Goal: Task Accomplishment & Management: Manage account settings

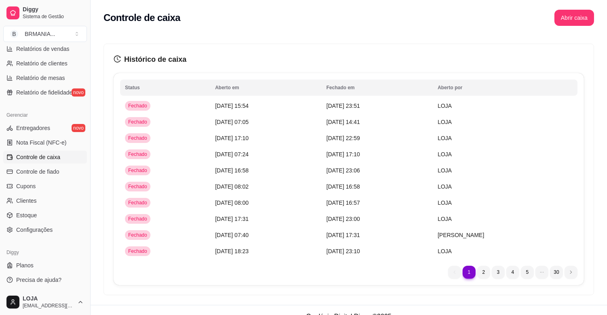
scroll to position [6, 0]
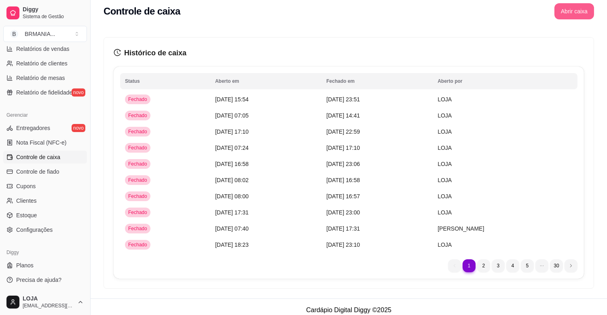
click at [573, 15] on button "Abrir caixa" at bounding box center [574, 11] width 40 height 16
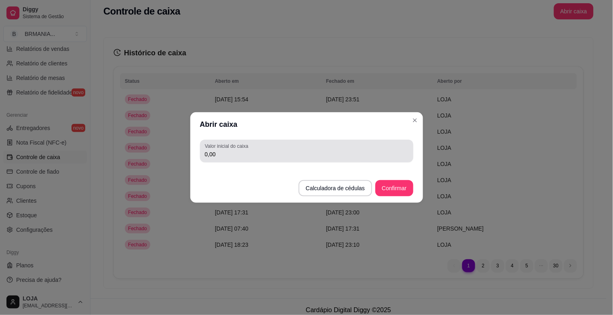
click at [338, 147] on div "0,00" at bounding box center [307, 151] width 204 height 16
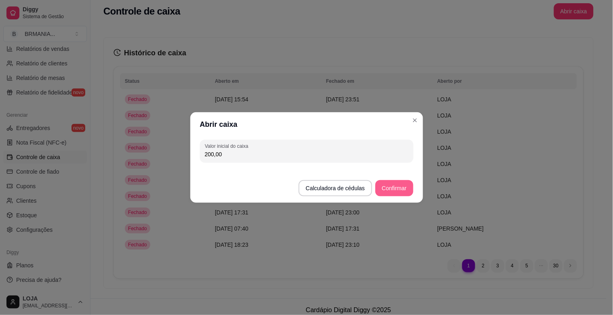
type input "200,00"
click at [388, 190] on button "Confirmar" at bounding box center [394, 188] width 38 height 16
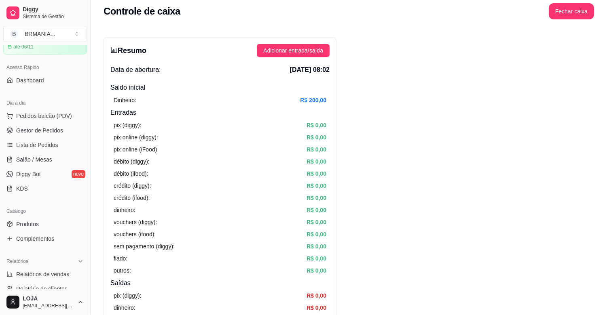
scroll to position [0, 0]
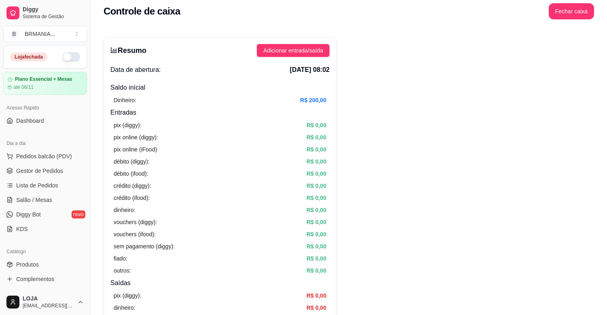
click at [62, 55] on button "button" at bounding box center [71, 57] width 18 height 10
click at [57, 281] on link "Complementos" at bounding box center [45, 279] width 84 height 13
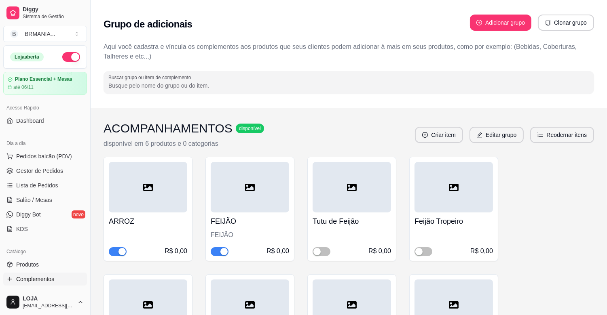
click at [222, 252] on div "button" at bounding box center [223, 251] width 7 height 7
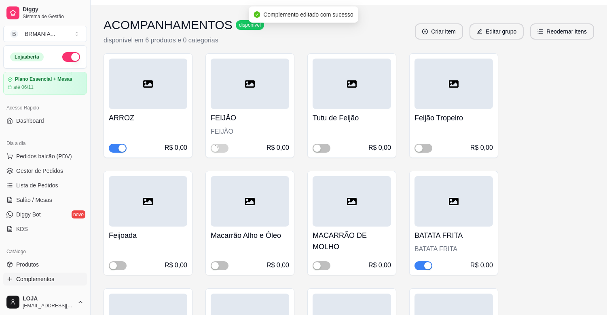
scroll to position [119, 0]
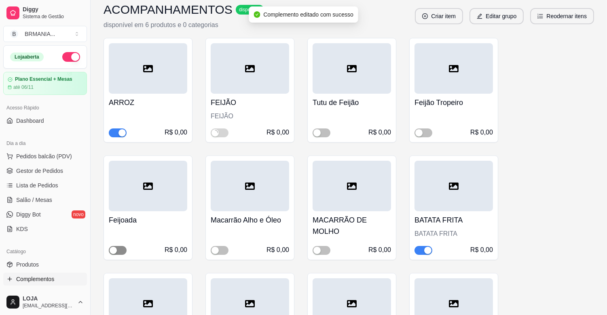
click at [110, 252] on div "button" at bounding box center [113, 250] width 7 height 7
click at [217, 254] on span "button" at bounding box center [220, 250] width 18 height 9
click at [430, 249] on div "button" at bounding box center [427, 250] width 7 height 7
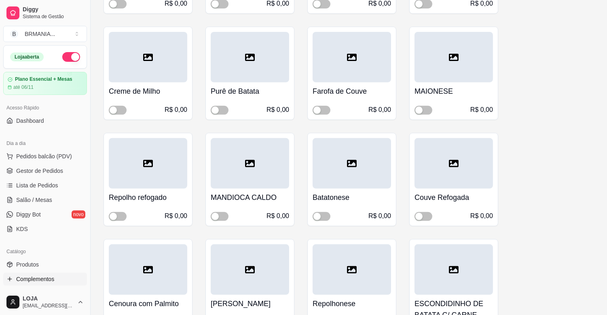
scroll to position [605, 0]
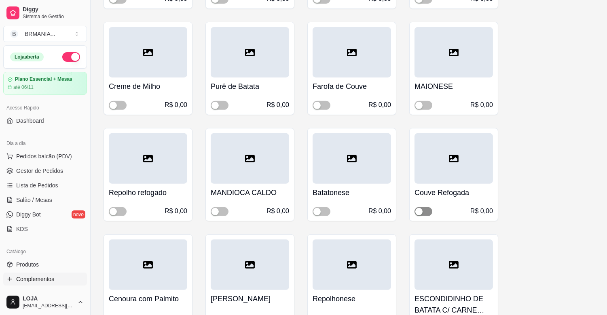
click at [421, 214] on div "button" at bounding box center [418, 211] width 7 height 7
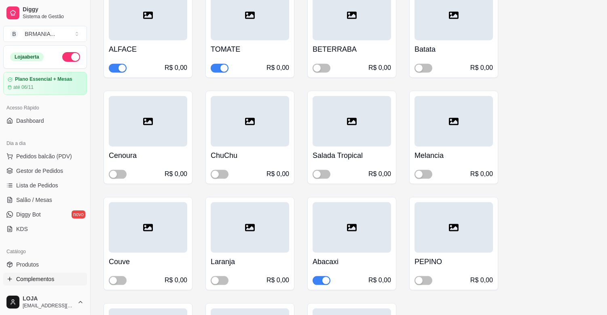
scroll to position [1900, 0]
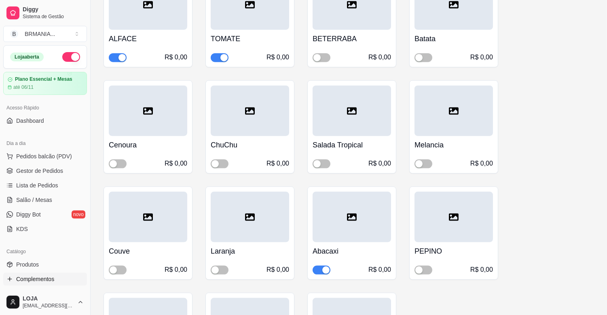
click at [317, 266] on span "button" at bounding box center [321, 270] width 18 height 9
click at [225, 266] on span "button" at bounding box center [220, 270] width 18 height 9
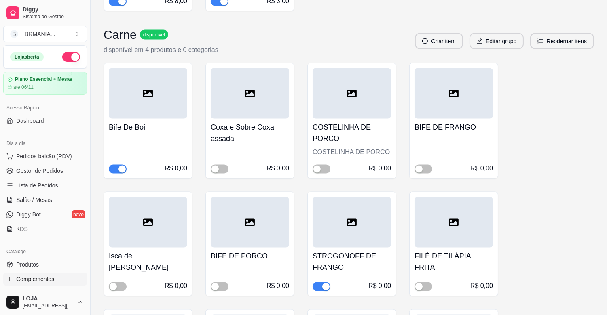
scroll to position [2615, 0]
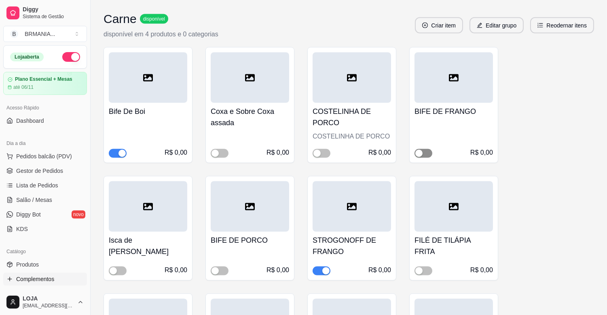
click at [422, 149] on button "button" at bounding box center [423, 153] width 18 height 9
click at [324, 268] on div "button" at bounding box center [325, 271] width 7 height 7
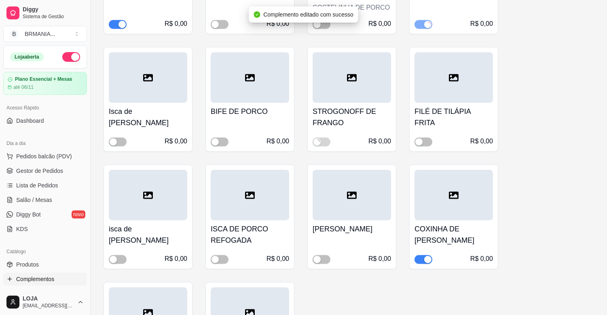
scroll to position [2775, 0]
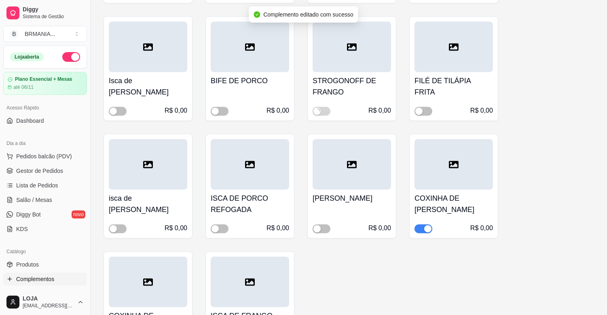
click at [430, 225] on div "button" at bounding box center [427, 228] width 7 height 7
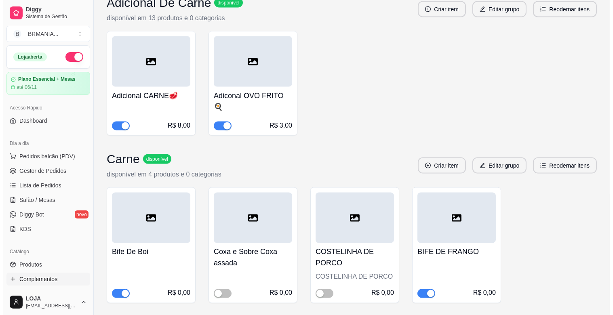
scroll to position [2341, 0]
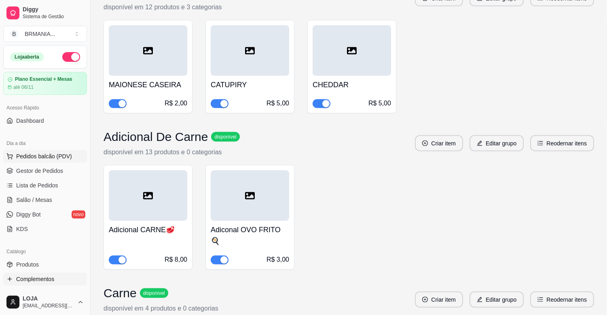
click at [43, 159] on span "Pedidos balcão (PDV)" at bounding box center [44, 156] width 56 height 8
